Goal: Task Accomplishment & Management: Use online tool/utility

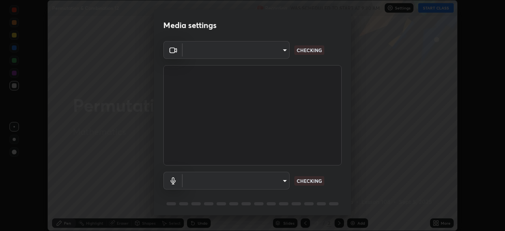
scroll to position [231, 505]
type input "ad6db9ec64aa91bb9d367053e8f3ae0092521a506c05523ccadca3fd020023ed"
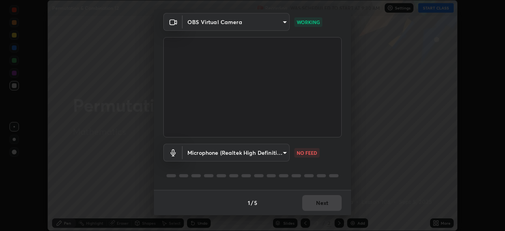
click at [285, 151] on body "Erase all Permutation & Combination 12 Recording WAS SCHEDULED TO START AT 9:30…" at bounding box center [252, 115] width 505 height 231
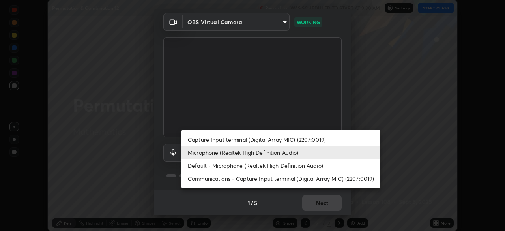
click at [284, 166] on li "Default - Microphone (Realtek High Definition Audio)" at bounding box center [280, 165] width 199 height 13
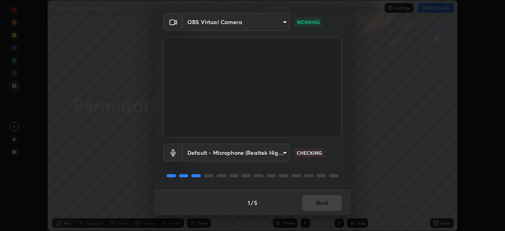
click at [283, 152] on body "Erase all Permutation & Combination 12 Recording WAS SCHEDULED TO START AT 9:30…" at bounding box center [252, 115] width 505 height 231
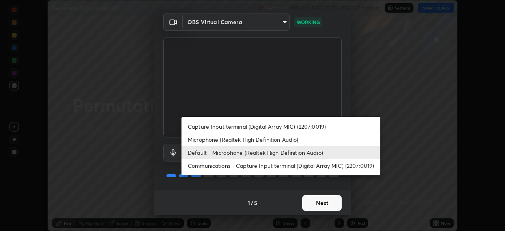
click at [268, 140] on li "Microphone (Realtek High Definition Audio)" at bounding box center [280, 139] width 199 height 13
type input "7b80235b4ebd2cfdcd00bebac1f1d889fd1e5e45b60eb60e9d309105b6515a8e"
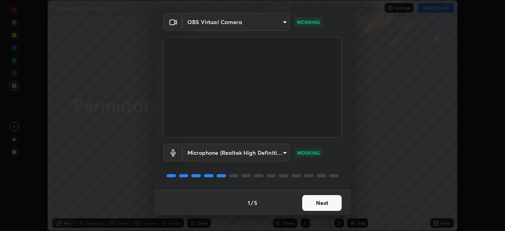
click at [324, 204] on button "Next" at bounding box center [321, 203] width 39 height 16
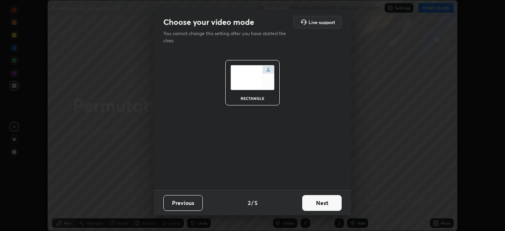
scroll to position [0, 0]
click at [333, 207] on button "Next" at bounding box center [321, 203] width 39 height 16
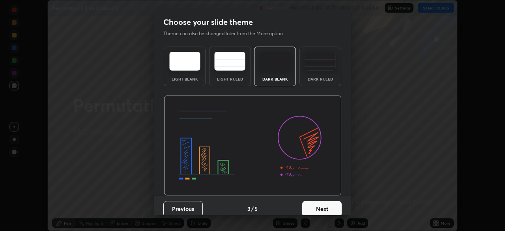
click at [331, 213] on button "Next" at bounding box center [321, 209] width 39 height 16
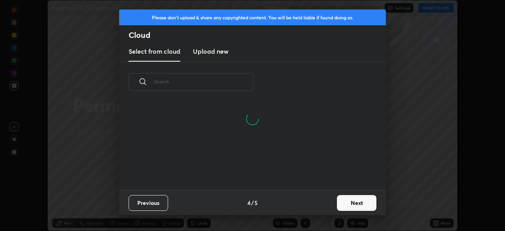
click at [355, 207] on button "Next" at bounding box center [356, 203] width 39 height 16
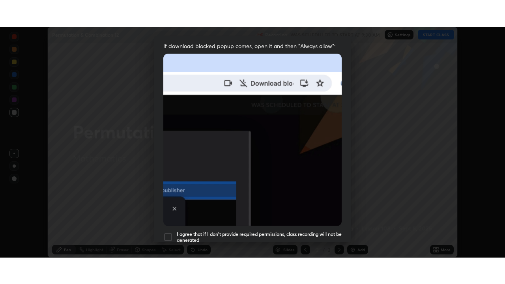
scroll to position [189, 0]
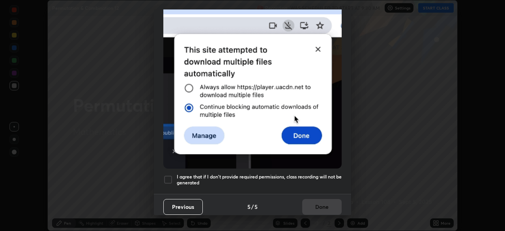
click at [169, 176] on div at bounding box center [167, 179] width 9 height 9
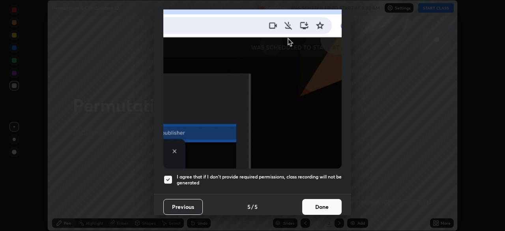
click at [324, 205] on button "Done" at bounding box center [321, 207] width 39 height 16
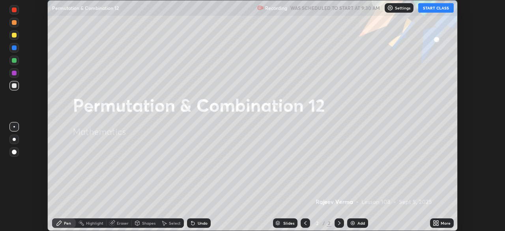
click at [441, 8] on button "START CLASS" at bounding box center [435, 7] width 35 height 9
click at [441, 223] on div "More" at bounding box center [445, 223] width 10 height 4
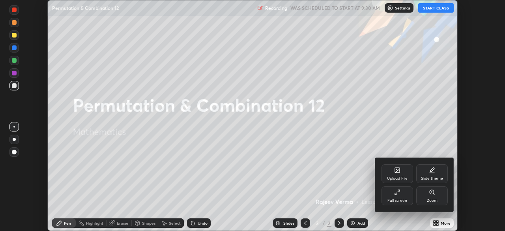
click at [403, 200] on div "Full screen" at bounding box center [397, 200] width 20 height 4
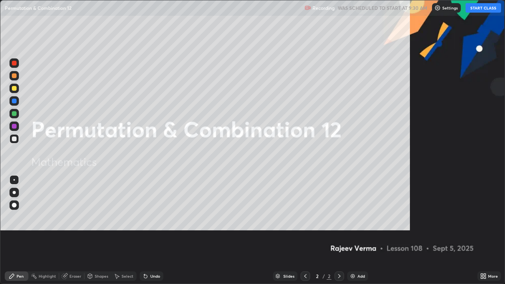
scroll to position [284, 505]
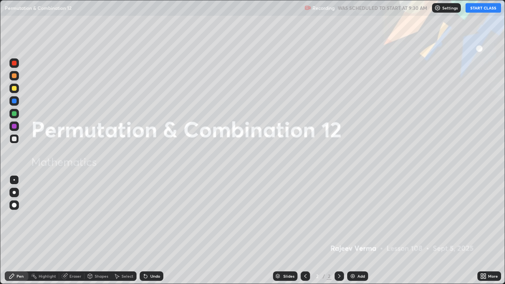
click at [358, 230] on div "Add" at bounding box center [357, 275] width 21 height 9
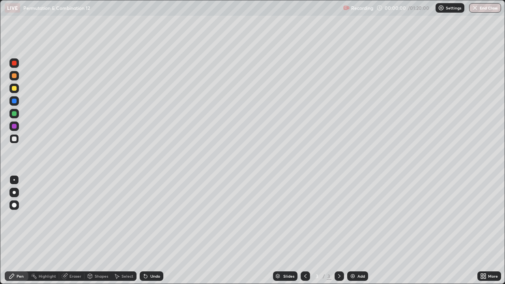
click at [354, 230] on img at bounding box center [352, 276] width 6 height 6
click at [355, 230] on div "Add" at bounding box center [357, 275] width 21 height 9
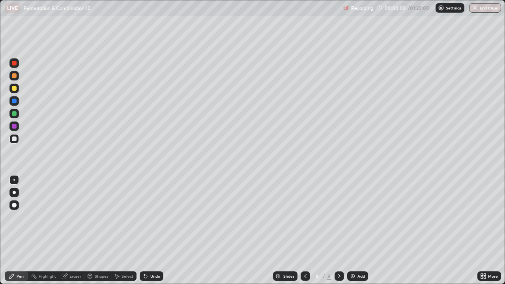
click at [355, 230] on div "Add" at bounding box center [357, 275] width 21 height 9
click at [304, 230] on icon at bounding box center [305, 276] width 6 height 6
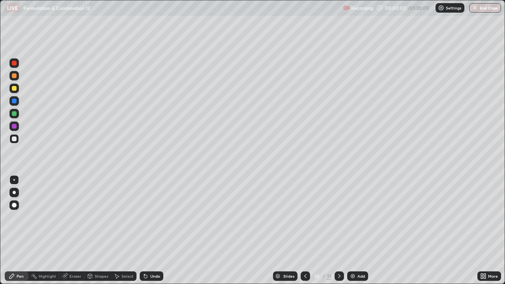
click at [304, 230] on icon at bounding box center [305, 276] width 6 height 6
click at [305, 230] on icon at bounding box center [305, 276] width 2 height 4
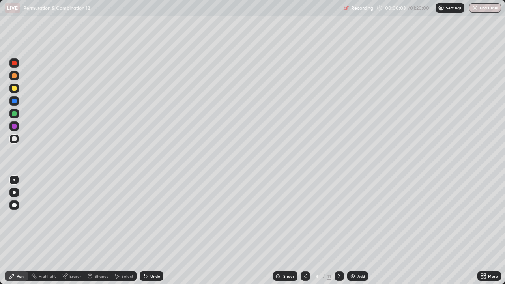
click at [305, 230] on icon at bounding box center [305, 276] width 2 height 4
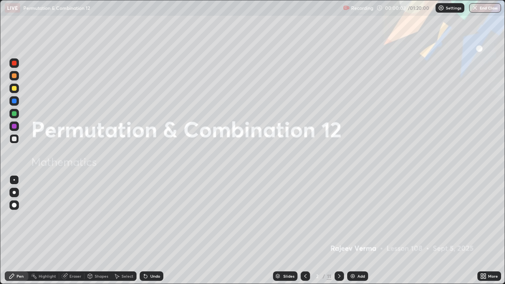
click at [305, 230] on icon at bounding box center [305, 276] width 6 height 6
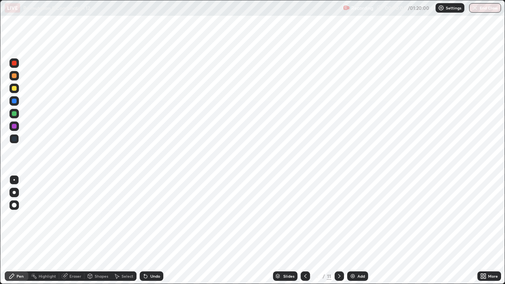
click at [338, 230] on icon at bounding box center [339, 276] width 6 height 6
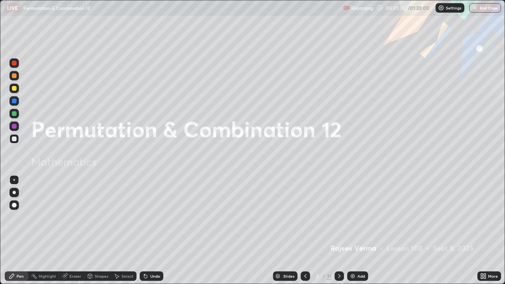
click at [338, 230] on icon at bounding box center [339, 276] width 6 height 6
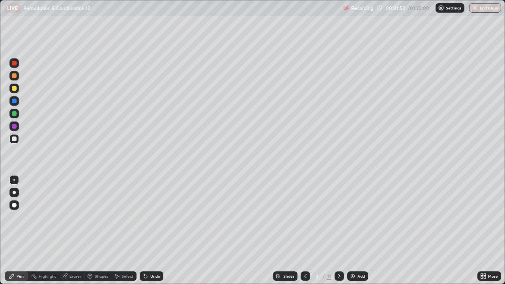
click at [13, 113] on div at bounding box center [14, 113] width 5 height 5
click at [15, 114] on div at bounding box center [14, 113] width 5 height 5
click at [15, 89] on div at bounding box center [14, 88] width 5 height 5
click at [151, 230] on div "Undo" at bounding box center [155, 276] width 10 height 4
click at [153, 230] on div "Undo" at bounding box center [155, 276] width 10 height 4
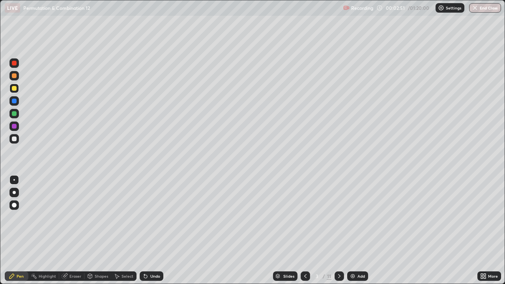
click at [150, 15] on div "LIVE Permutation & Combination 12" at bounding box center [172, 8] width 335 height 16
click at [16, 87] on div at bounding box center [14, 88] width 5 height 5
click at [78, 230] on div "Eraser" at bounding box center [71, 275] width 25 height 9
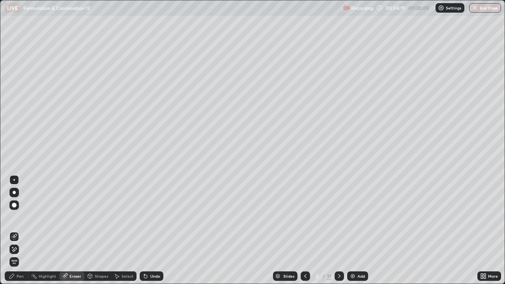
click at [22, 230] on div "Pen" at bounding box center [20, 276] width 7 height 4
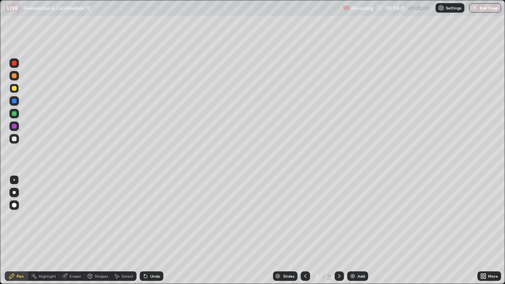
click at [102, 230] on div "Shapes" at bounding box center [101, 276] width 13 height 4
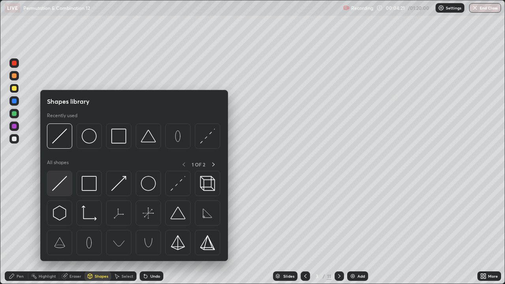
click at [63, 181] on img at bounding box center [59, 183] width 15 height 15
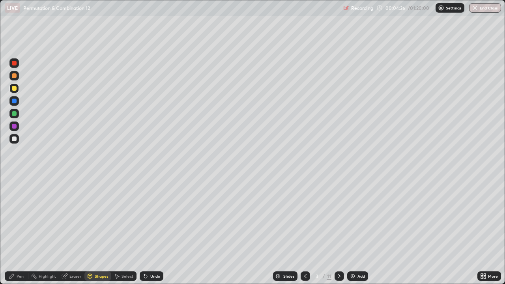
click at [22, 230] on div "Pen" at bounding box center [20, 276] width 7 height 4
click at [71, 230] on div "Eraser" at bounding box center [75, 276] width 12 height 4
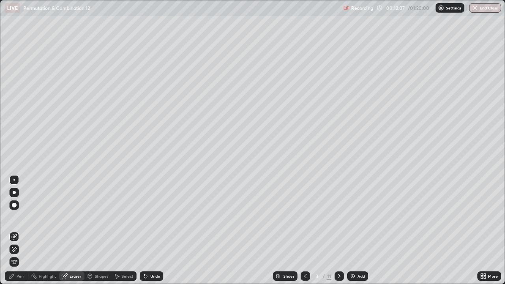
click at [20, 230] on div "Pen" at bounding box center [20, 276] width 7 height 4
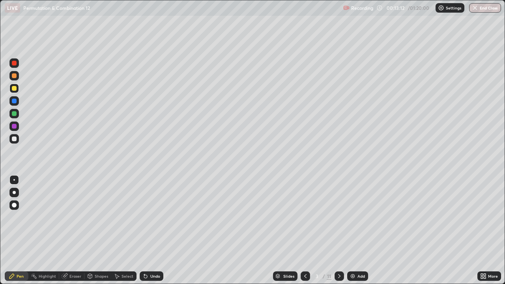
click at [76, 230] on div "Eraser" at bounding box center [75, 276] width 12 height 4
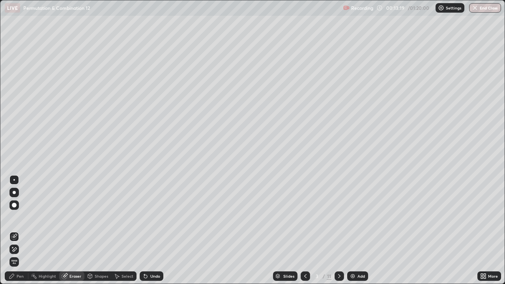
click at [74, 230] on div "Eraser" at bounding box center [75, 276] width 12 height 4
click at [20, 230] on div "Pen" at bounding box center [20, 276] width 7 height 4
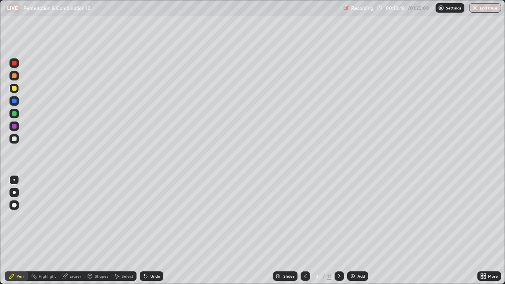
click at [153, 230] on div "Undo" at bounding box center [155, 276] width 10 height 4
click at [155, 230] on div "Undo" at bounding box center [152, 275] width 24 height 9
click at [13, 139] on div at bounding box center [14, 138] width 5 height 5
click at [16, 64] on div at bounding box center [14, 63] width 5 height 5
click at [339, 230] on icon at bounding box center [339, 276] width 6 height 6
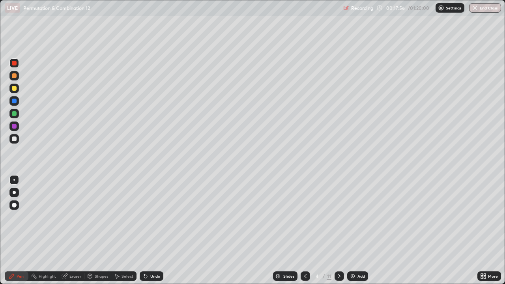
click at [304, 230] on icon at bounding box center [305, 276] width 2 height 4
click at [339, 230] on icon at bounding box center [339, 276] width 2 height 4
click at [14, 89] on div at bounding box center [14, 88] width 5 height 5
click at [16, 76] on div at bounding box center [14, 75] width 5 height 5
click at [14, 90] on div at bounding box center [14, 88] width 5 height 5
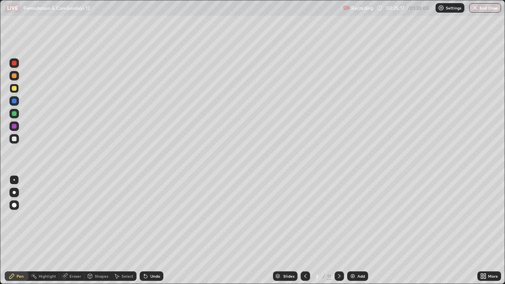
click at [70, 230] on div "Eraser" at bounding box center [75, 276] width 12 height 4
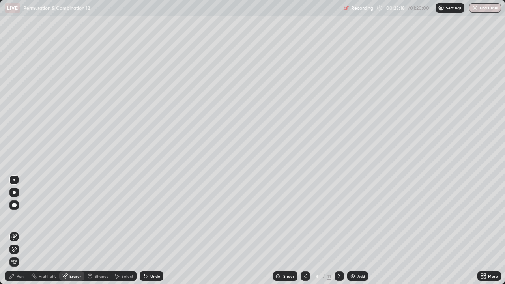
click at [15, 230] on div "Pen" at bounding box center [17, 275] width 24 height 9
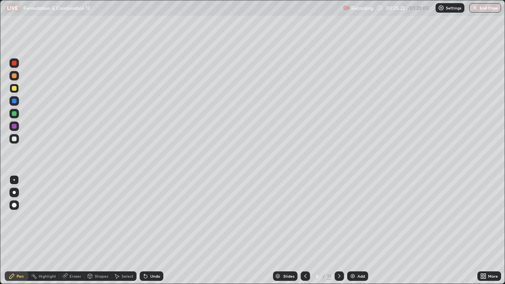
click at [151, 230] on div "Undo" at bounding box center [152, 275] width 24 height 9
click at [148, 230] on div "Undo" at bounding box center [152, 275] width 24 height 9
click at [151, 230] on div "Undo" at bounding box center [155, 276] width 10 height 4
click at [148, 230] on div "Undo" at bounding box center [152, 275] width 24 height 9
click at [14, 140] on div at bounding box center [14, 138] width 5 height 5
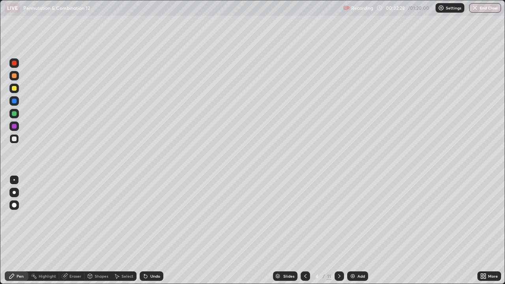
click at [339, 230] on div at bounding box center [338, 275] width 9 height 9
click at [13, 89] on div at bounding box center [14, 88] width 5 height 5
click at [15, 114] on div at bounding box center [14, 113] width 5 height 5
click at [14, 76] on div at bounding box center [14, 75] width 5 height 5
click at [148, 230] on div "Undo" at bounding box center [152, 275] width 24 height 9
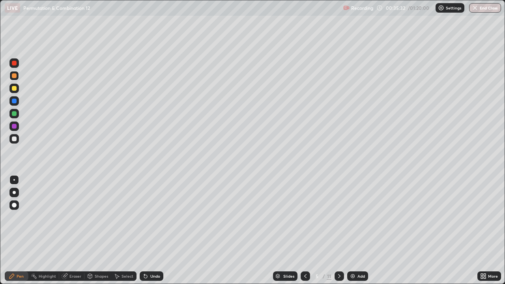
click at [149, 230] on div "Undo" at bounding box center [152, 275] width 24 height 9
click at [304, 230] on icon at bounding box center [305, 276] width 6 height 6
click at [338, 230] on icon at bounding box center [339, 276] width 6 height 6
click at [304, 230] on icon at bounding box center [305, 276] width 6 height 6
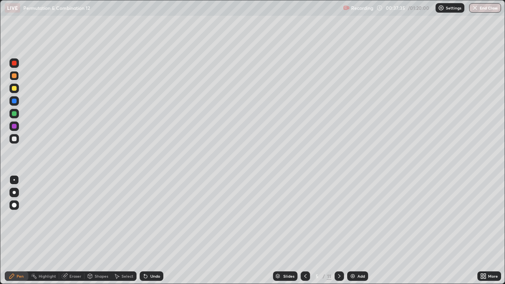
click at [338, 230] on icon at bounding box center [339, 276] width 2 height 4
click at [17, 89] on div at bounding box center [13, 88] width 9 height 9
click at [15, 140] on div at bounding box center [14, 138] width 5 height 5
click at [14, 114] on div at bounding box center [14, 113] width 5 height 5
click at [14, 142] on div at bounding box center [13, 138] width 9 height 9
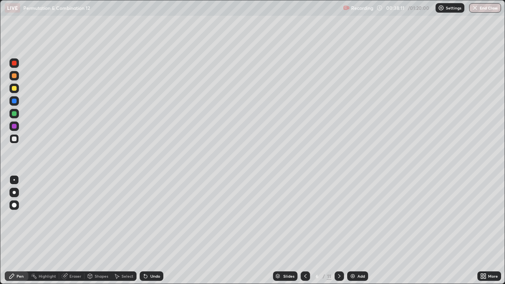
click at [14, 77] on div at bounding box center [14, 75] width 5 height 5
click at [15, 89] on div at bounding box center [14, 88] width 5 height 5
click at [15, 230] on div "Pen" at bounding box center [17, 275] width 24 height 9
click at [15, 78] on div at bounding box center [14, 75] width 5 height 5
click at [74, 230] on div "Eraser" at bounding box center [75, 276] width 12 height 4
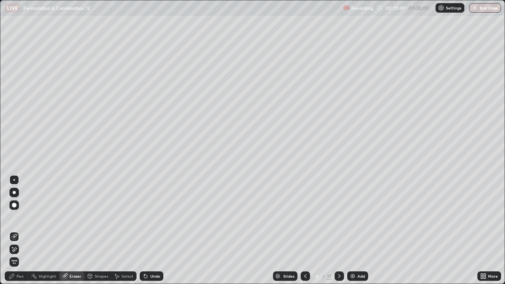
click at [15, 230] on icon at bounding box center [15, 249] width 4 height 4
click at [20, 230] on div "Pen" at bounding box center [20, 276] width 7 height 4
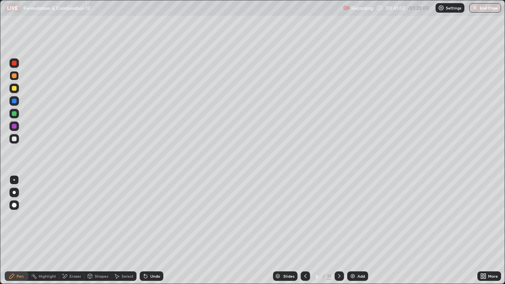
click at [13, 88] on div at bounding box center [14, 88] width 5 height 5
click at [153, 230] on div "Undo" at bounding box center [155, 276] width 10 height 4
click at [148, 230] on div "Undo" at bounding box center [152, 275] width 24 height 9
click at [14, 114] on div at bounding box center [14, 113] width 5 height 5
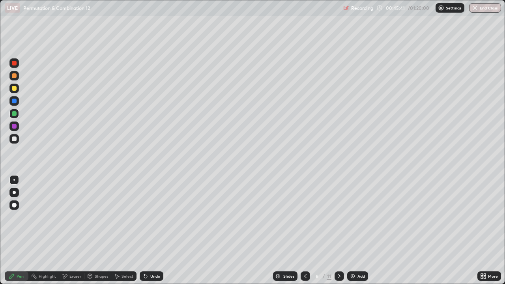
click at [155, 230] on div "Undo" at bounding box center [155, 276] width 10 height 4
click at [343, 230] on div at bounding box center [338, 275] width 9 height 9
click at [15, 89] on div at bounding box center [14, 88] width 5 height 5
click at [71, 230] on div "Eraser" at bounding box center [71, 275] width 25 height 9
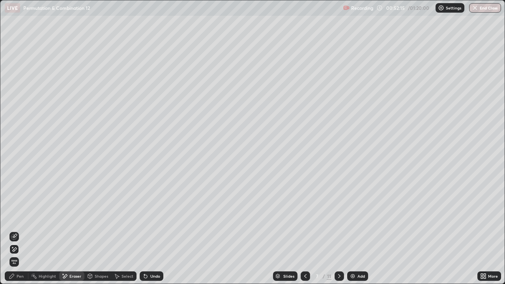
click at [14, 230] on icon at bounding box center [14, 249] width 6 height 7
click at [18, 230] on div "Pen" at bounding box center [20, 276] width 7 height 4
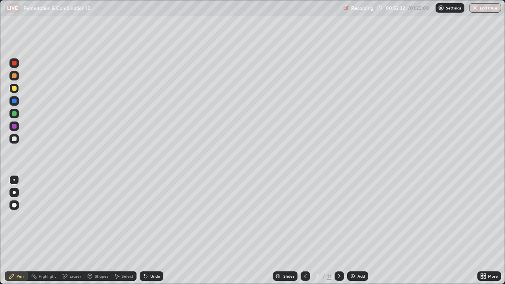
click at [304, 230] on icon at bounding box center [305, 276] width 6 height 6
click at [338, 230] on icon at bounding box center [339, 276] width 2 height 4
click at [15, 77] on div at bounding box center [14, 75] width 5 height 5
click at [147, 230] on icon at bounding box center [145, 276] width 6 height 6
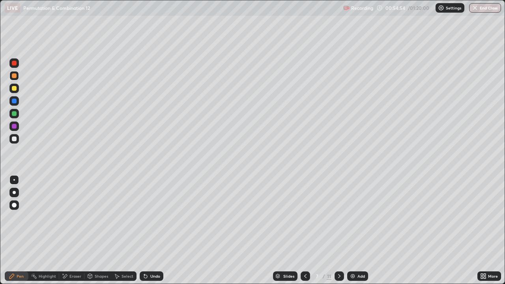
click at [144, 230] on icon at bounding box center [145, 276] width 3 height 3
click at [73, 230] on div "Eraser" at bounding box center [75, 276] width 12 height 4
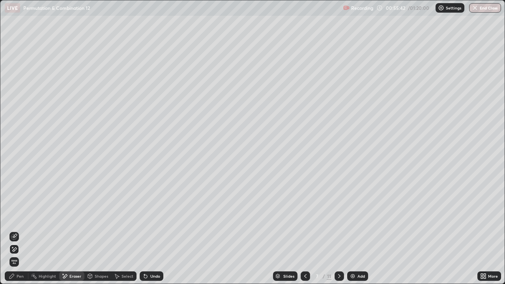
click at [16, 230] on icon at bounding box center [15, 249] width 4 height 4
click at [21, 230] on div "Pen" at bounding box center [17, 275] width 24 height 9
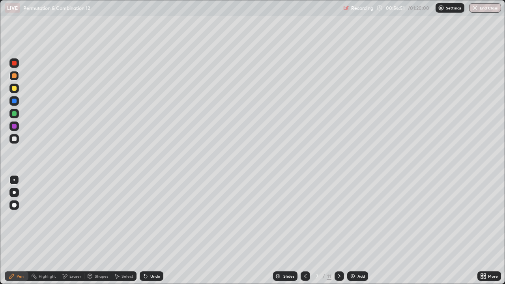
click at [153, 230] on div "Undo" at bounding box center [155, 276] width 10 height 4
click at [151, 230] on div "Undo" at bounding box center [152, 275] width 24 height 9
click at [68, 230] on div "Eraser" at bounding box center [71, 275] width 25 height 9
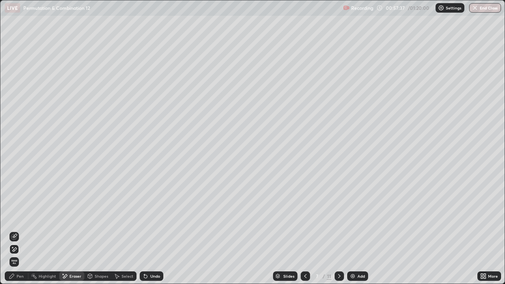
click at [15, 230] on icon at bounding box center [14, 249] width 6 height 7
click at [15, 230] on div "Pen" at bounding box center [17, 275] width 24 height 9
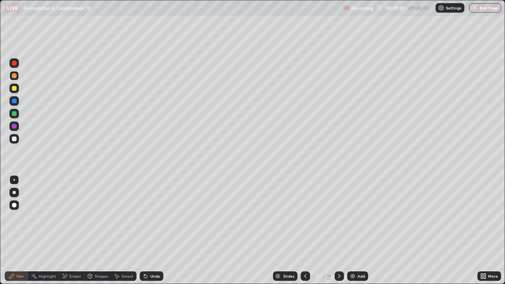
click at [14, 113] on div at bounding box center [14, 113] width 5 height 5
click at [338, 230] on icon at bounding box center [339, 276] width 6 height 6
click at [16, 76] on div at bounding box center [14, 75] width 5 height 5
click at [156, 230] on div "Undo" at bounding box center [155, 276] width 10 height 4
click at [153, 230] on div "Undo" at bounding box center [155, 276] width 10 height 4
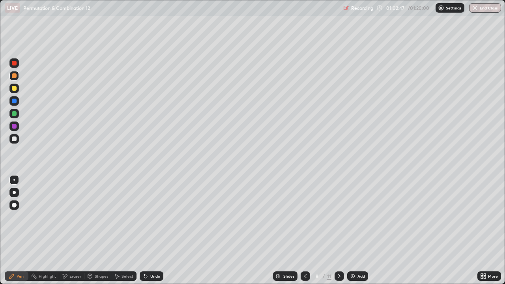
click at [150, 230] on div "Undo" at bounding box center [155, 276] width 10 height 4
click at [147, 230] on div "Undo" at bounding box center [152, 275] width 24 height 9
click at [156, 230] on div "Undo" at bounding box center [155, 276] width 10 height 4
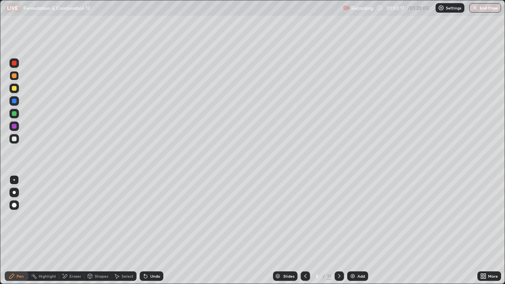
click at [160, 230] on div "Undo" at bounding box center [152, 275] width 24 height 9
click at [76, 230] on div "Eraser" at bounding box center [75, 276] width 12 height 4
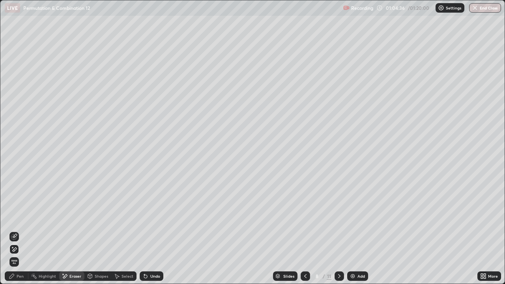
click at [20, 230] on div "Pen" at bounding box center [20, 276] width 7 height 4
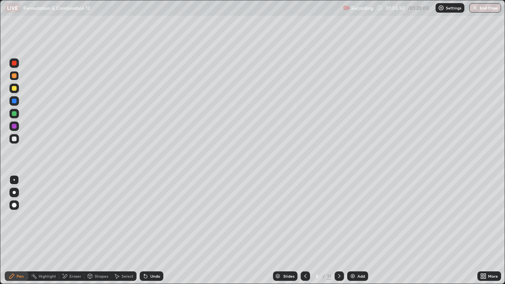
click at [151, 230] on div "Undo" at bounding box center [155, 276] width 10 height 4
click at [150, 230] on div "Undo" at bounding box center [155, 276] width 10 height 4
click at [18, 230] on div "Pen" at bounding box center [20, 276] width 7 height 4
click at [13, 88] on div at bounding box center [14, 88] width 5 height 5
click at [15, 115] on div at bounding box center [14, 113] width 5 height 5
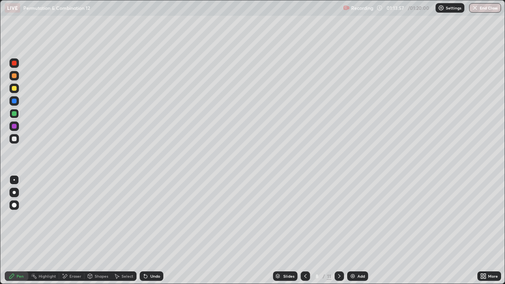
click at [486, 5] on button "End Class" at bounding box center [485, 7] width 32 height 9
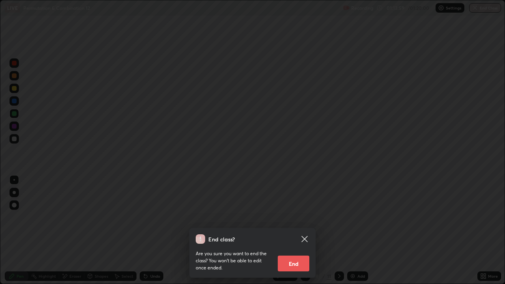
click at [298, 230] on button "End" at bounding box center [293, 263] width 32 height 16
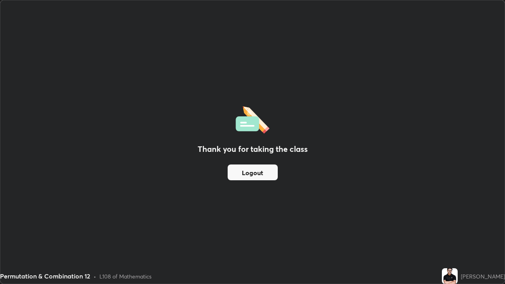
click at [266, 175] on button "Logout" at bounding box center [252, 172] width 50 height 16
click at [265, 170] on button "Logout" at bounding box center [252, 172] width 50 height 16
click at [266, 168] on button "Logout" at bounding box center [252, 172] width 50 height 16
